Goal: Find specific page/section: Find specific page/section

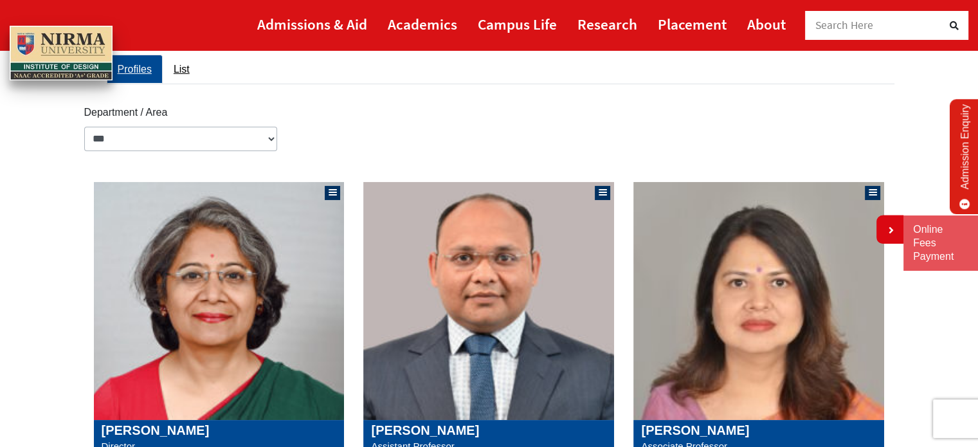
scroll to position [151, 0]
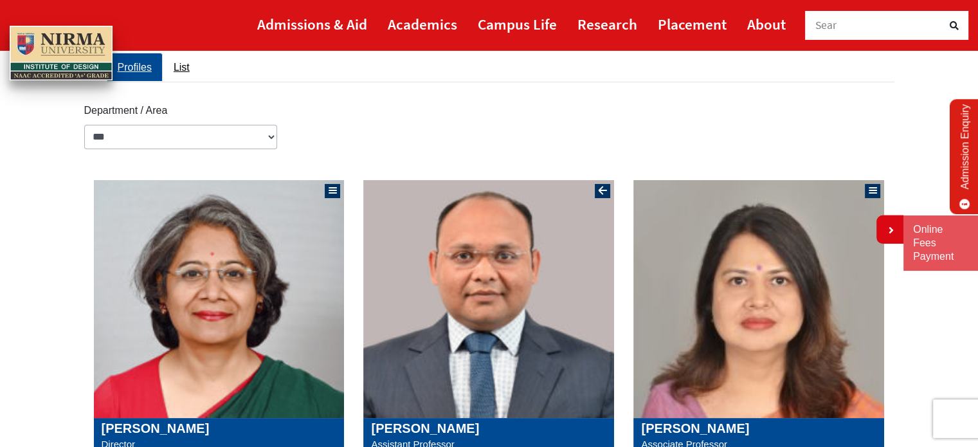
click at [391, 185] on img at bounding box center [488, 299] width 251 height 238
click at [671, 194] on img at bounding box center [758, 299] width 251 height 238
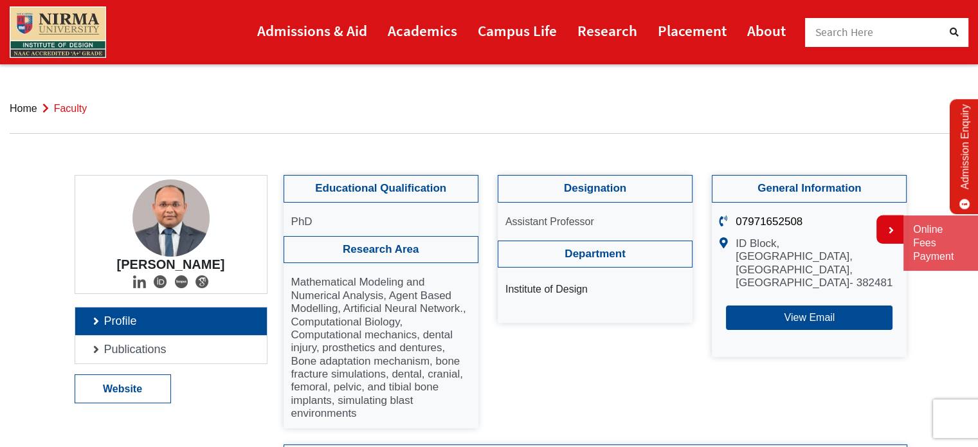
scroll to position [391, 0]
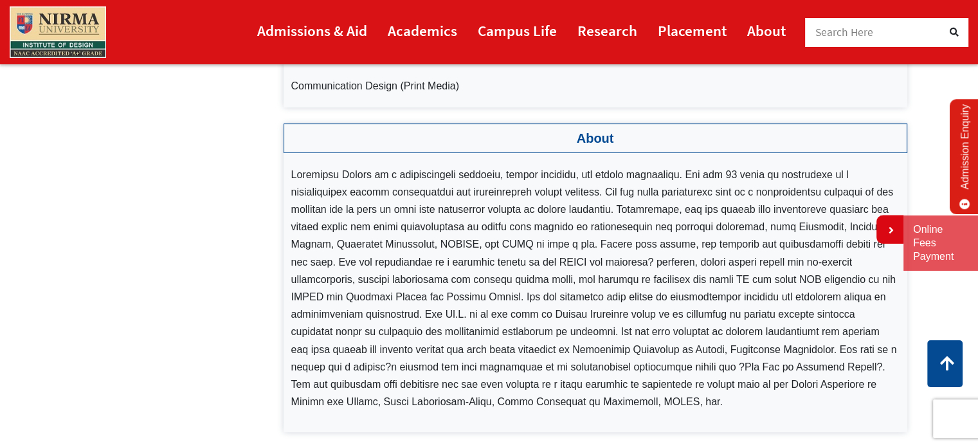
scroll to position [339, 0]
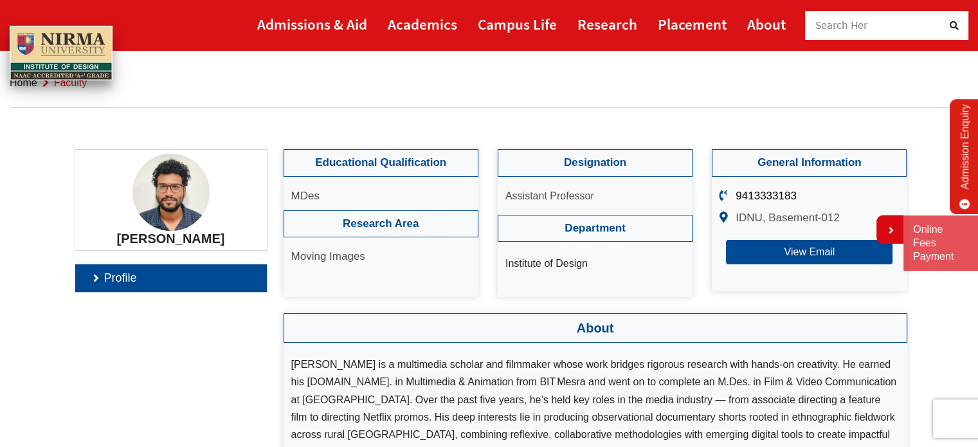
scroll to position [77, 0]
